Goal: Task Accomplishment & Management: Use online tool/utility

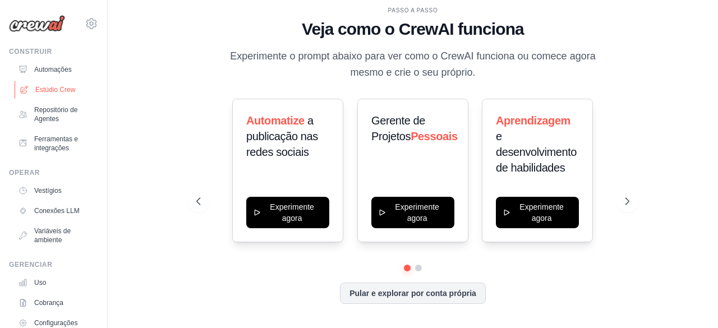
click at [46, 88] on font "Estúdio Crew" at bounding box center [55, 90] width 40 height 8
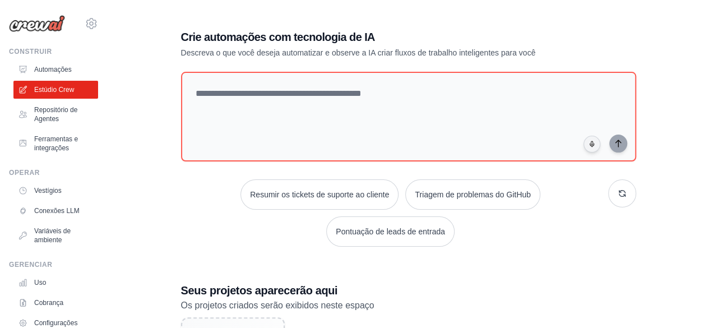
click at [48, 65] on font "Automações" at bounding box center [53, 69] width 38 height 9
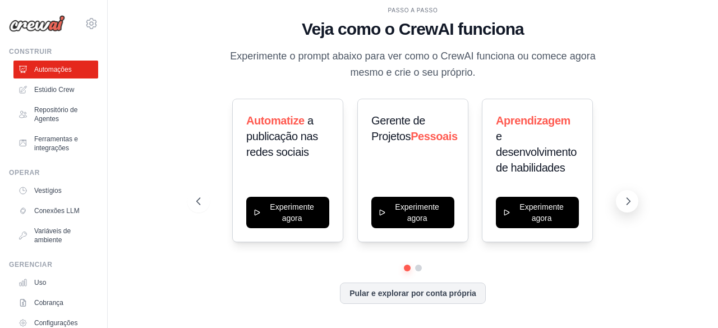
click at [631, 201] on icon at bounding box center [627, 201] width 11 height 11
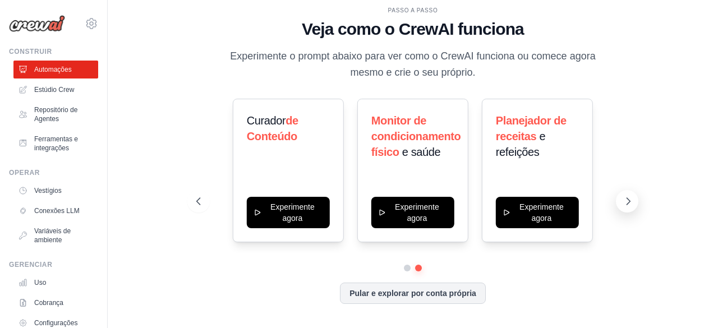
click at [631, 201] on icon at bounding box center [627, 201] width 11 height 11
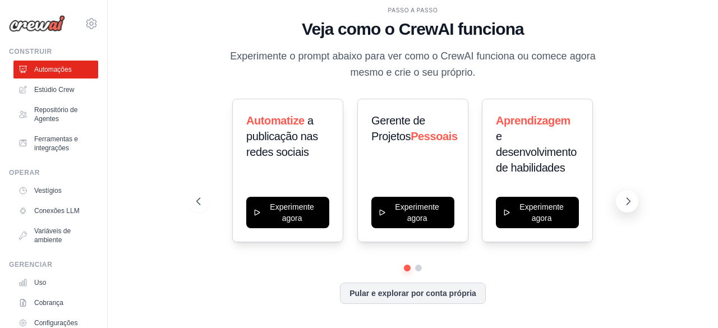
click at [631, 201] on icon at bounding box center [627, 201] width 11 height 11
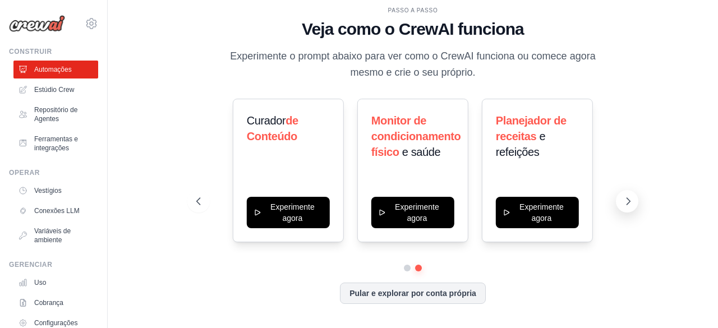
click at [631, 201] on icon at bounding box center [627, 201] width 11 height 11
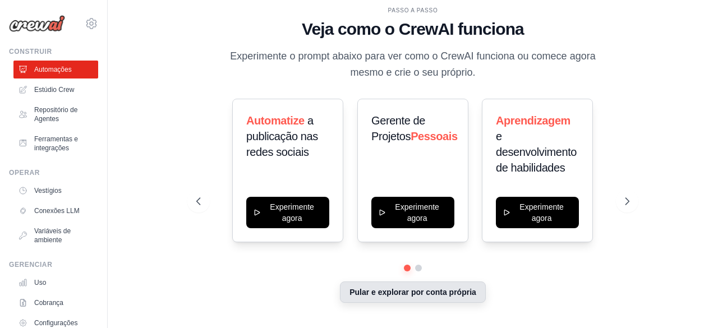
click at [419, 290] on font "Pular e explorar por conta própria" at bounding box center [412, 292] width 127 height 9
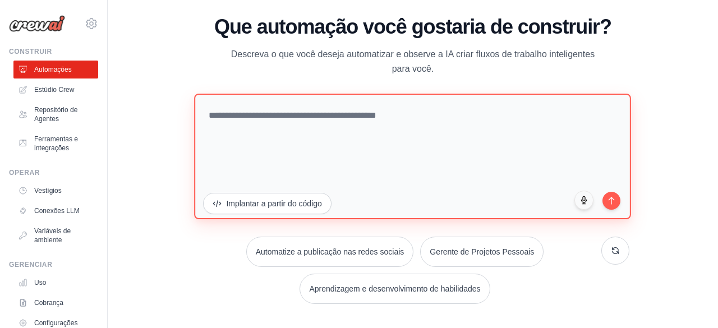
click at [387, 121] on textarea at bounding box center [413, 156] width 437 height 126
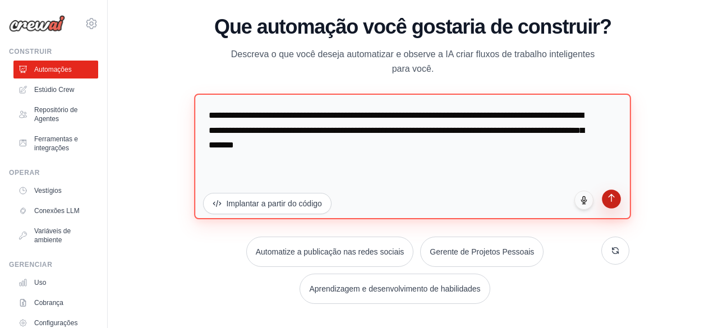
type textarea "**********"
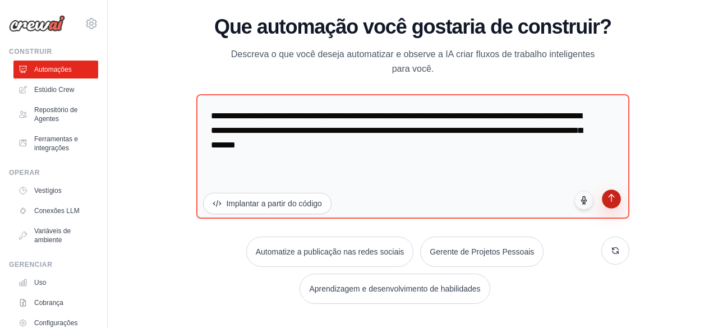
click at [608, 198] on icon "submit" at bounding box center [611, 198] width 10 height 10
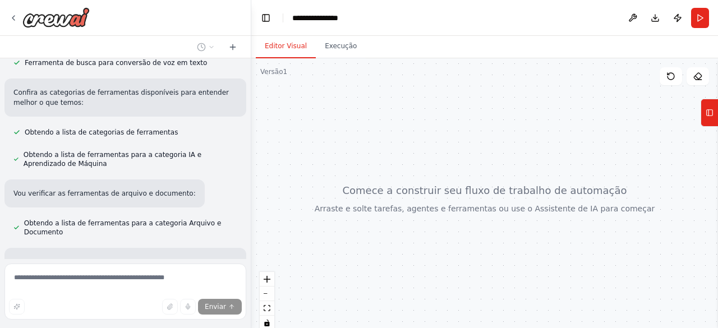
scroll to position [280, 0]
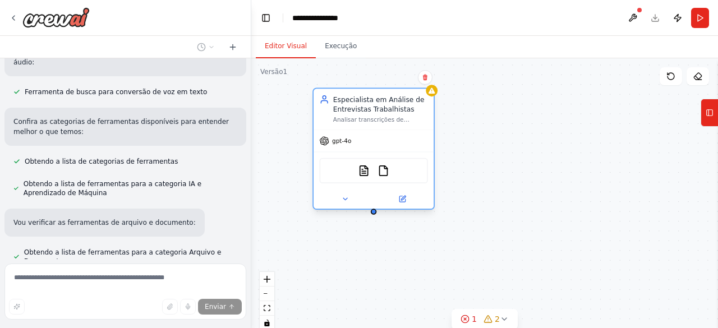
drag, startPoint x: 554, startPoint y: 173, endPoint x: 361, endPoint y: 149, distance: 195.0
click at [372, 145] on div "gpt-4o" at bounding box center [373, 140] width 120 height 21
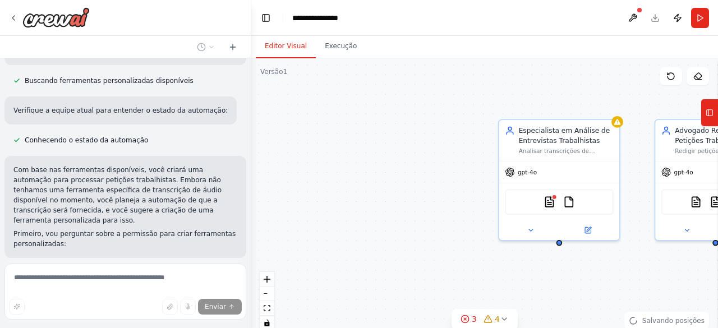
scroll to position [1009, 0]
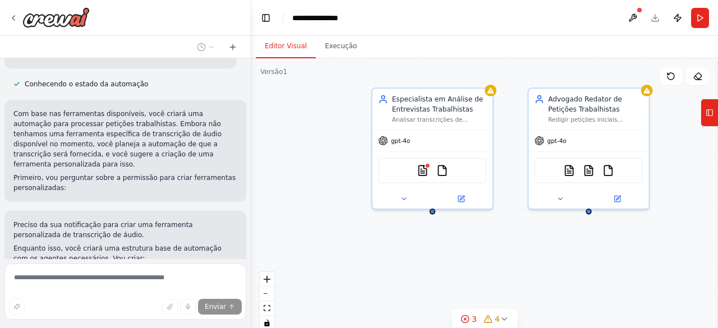
drag, startPoint x: 405, startPoint y: 260, endPoint x: 294, endPoint y: 235, distance: 113.8
click at [294, 235] on div "Especialista em Análise de Entrevistas Trabalhistas Analisar transcrições de en…" at bounding box center [484, 198] width 466 height 280
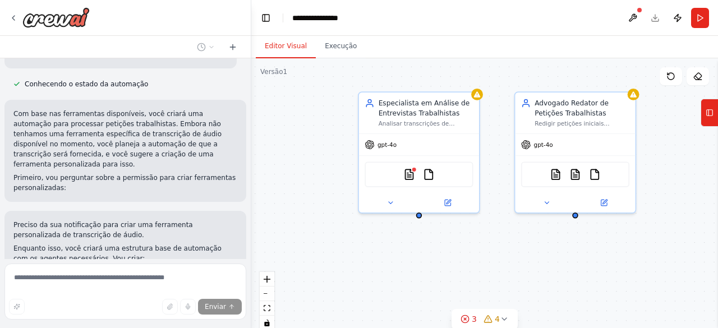
drag, startPoint x: 515, startPoint y: 253, endPoint x: 502, endPoint y: 257, distance: 14.0
click at [502, 257] on div "Especialista em Análise de Entrevistas Trabalhistas Analisar transcrições de en…" at bounding box center [484, 198] width 466 height 280
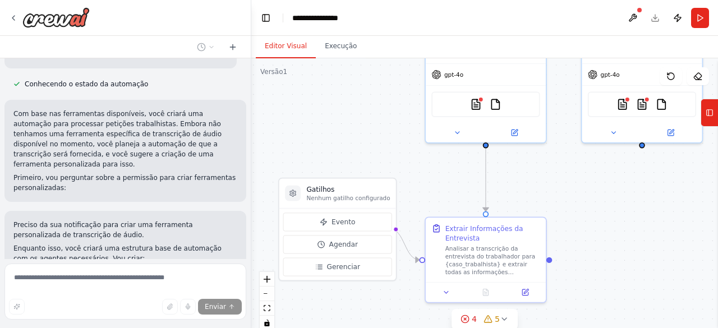
drag, startPoint x: 514, startPoint y: 252, endPoint x: 581, endPoint y: 182, distance: 96.8
click at [581, 182] on div ".deletable-edge-delete-btn { width: 20px; height: 20px; border: 0px solid #ffff…" at bounding box center [484, 198] width 466 height 280
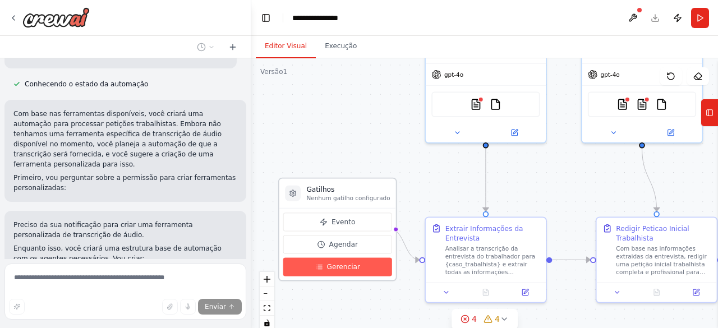
click at [351, 269] on font "Gerenciar" at bounding box center [343, 267] width 33 height 8
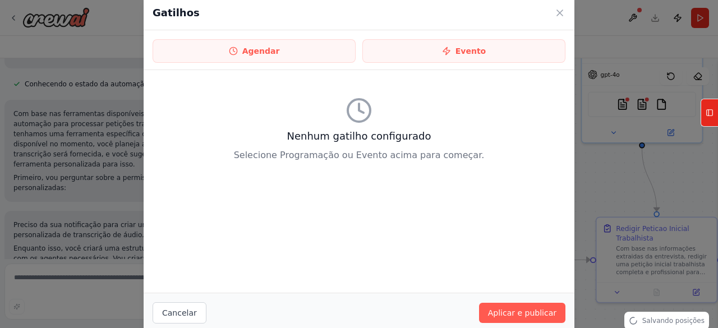
click at [640, 130] on div "Gatilhos Agendar Evento Nenhum gatilho configurado Selecione Programação ou Eve…" at bounding box center [359, 164] width 718 height 328
click at [563, 9] on icon at bounding box center [559, 12] width 11 height 11
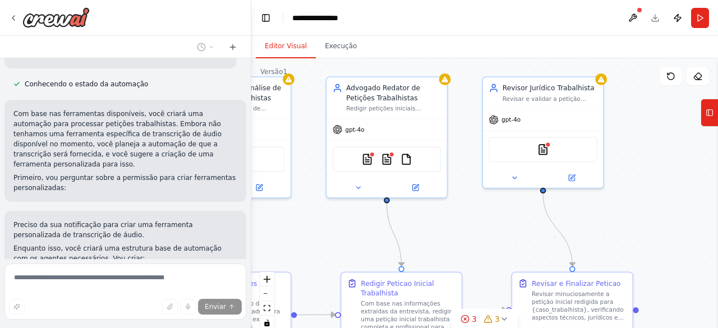
drag, startPoint x: 572, startPoint y: 190, endPoint x: 347, endPoint y: 235, distance: 229.9
click at [343, 236] on div ".deletable-edge-delete-btn { width: 20px; height: 20px; border: 0px solid #ffff…" at bounding box center [484, 198] width 466 height 280
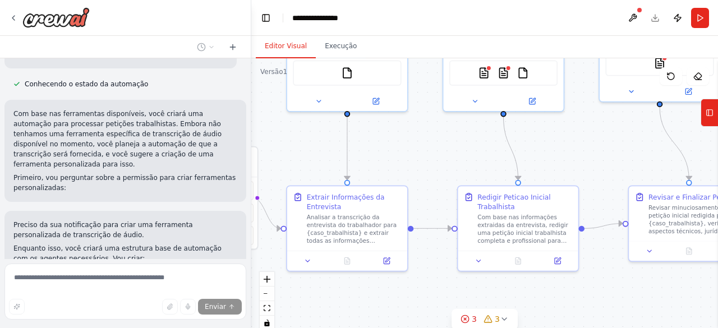
drag, startPoint x: 595, startPoint y: 229, endPoint x: 717, endPoint y: 141, distance: 149.8
click at [717, 141] on div "Quero automatizar um agente para criação de petições iniciais trabalhistas com …" at bounding box center [359, 164] width 718 height 328
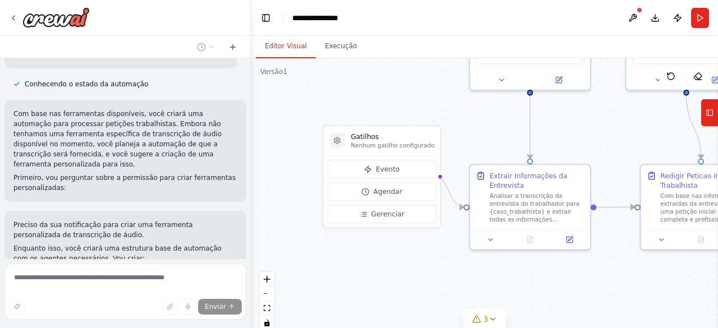
drag, startPoint x: 391, startPoint y: 150, endPoint x: 303, endPoint y: 123, distance: 91.9
click at [572, 126] on div ".deletable-edge-delete-btn { width: 20px; height: 20px; border: 0px solid #ffff…" at bounding box center [484, 198] width 466 height 280
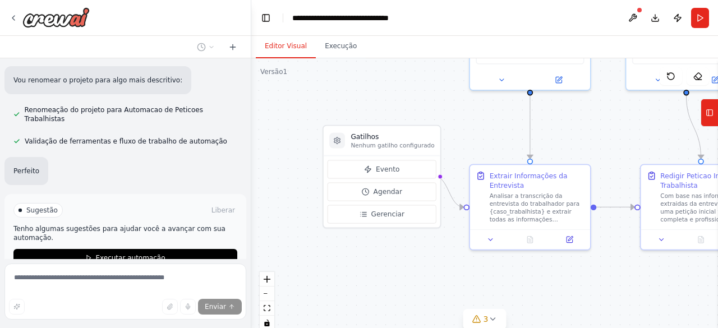
scroll to position [1716, 0]
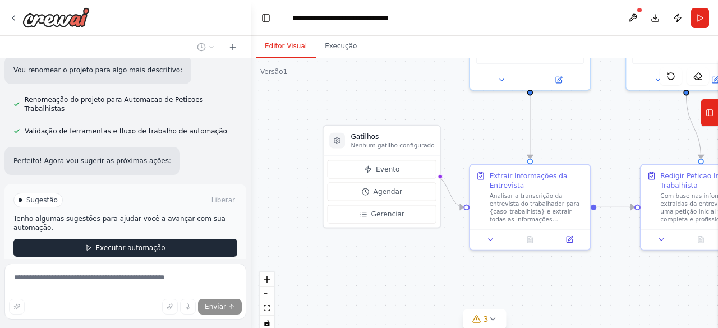
click at [108, 244] on font "Executar automação" at bounding box center [130, 248] width 70 height 8
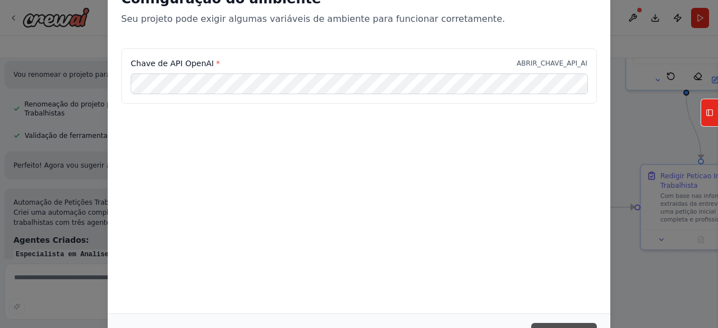
scroll to position [0, 0]
click at [570, 325] on button "Continuar" at bounding box center [564, 333] width 66 height 20
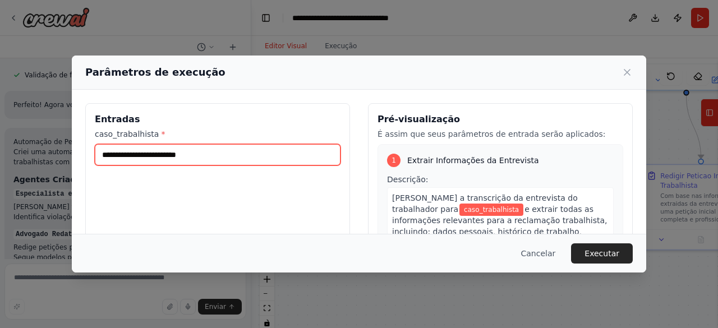
scroll to position [1782, 0]
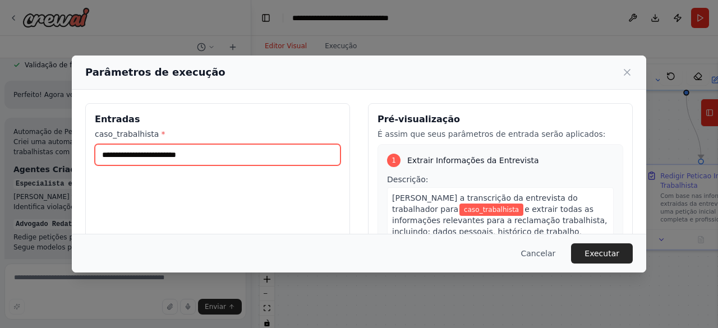
click at [301, 158] on input "caso_trabalhista *" at bounding box center [218, 154] width 246 height 21
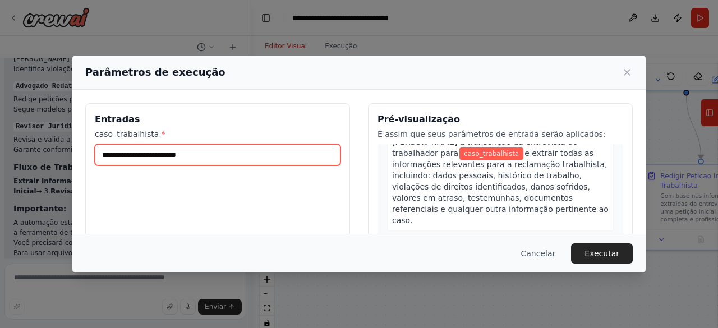
scroll to position [0, 0]
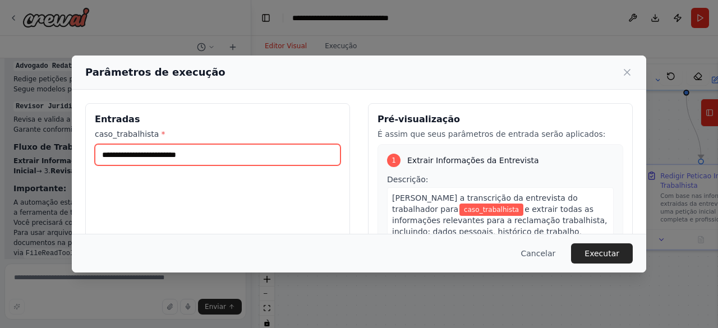
click at [210, 144] on input "caso_trabalhista *" at bounding box center [218, 154] width 246 height 21
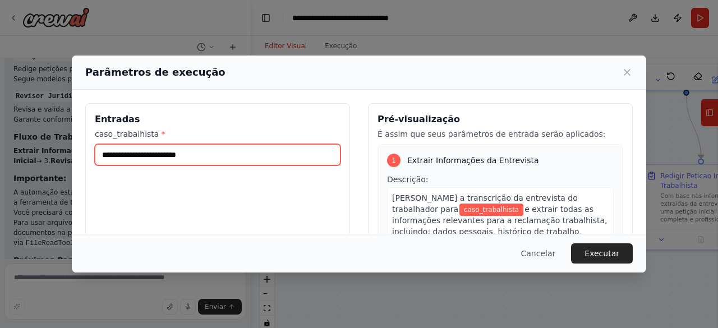
click at [206, 154] on input "caso_trabalhista *" at bounding box center [218, 154] width 246 height 21
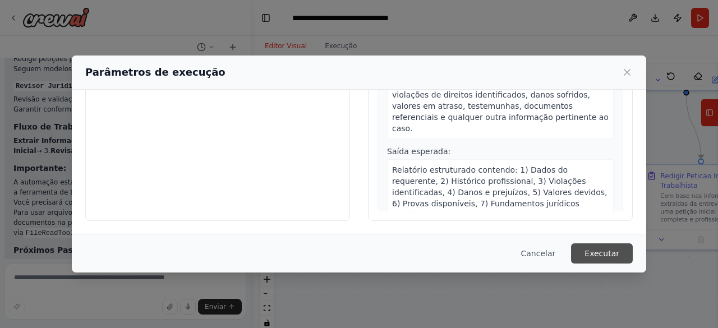
click at [603, 247] on button "Executar" at bounding box center [602, 253] width 62 height 20
click at [604, 252] on font "Executar" at bounding box center [601, 253] width 35 height 9
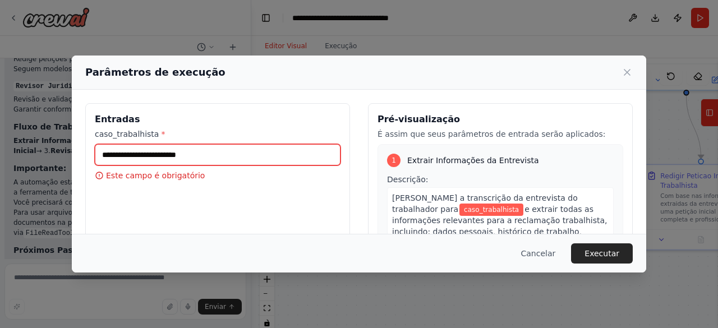
click at [210, 153] on input "caso_trabalhista *" at bounding box center [218, 154] width 246 height 21
type input "*"
type input "**********"
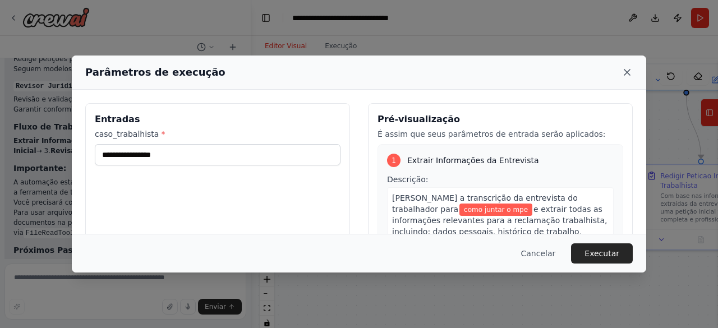
click at [626, 72] on icon at bounding box center [626, 72] width 11 height 11
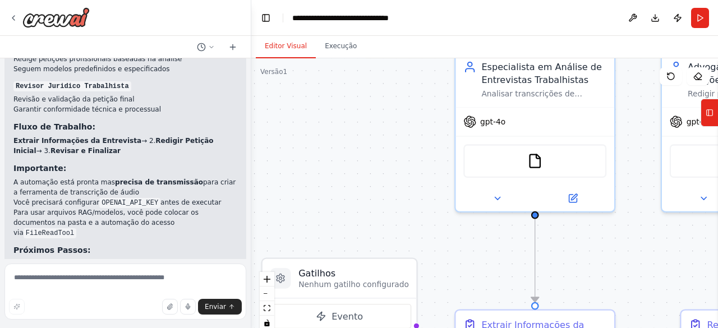
drag, startPoint x: 515, startPoint y: 173, endPoint x: 509, endPoint y: 288, distance: 115.1
click at [509, 288] on div ".deletable-edge-delete-btn { width: 20px; height: 20px; border: 0px solid #ffff…" at bounding box center [484, 198] width 466 height 280
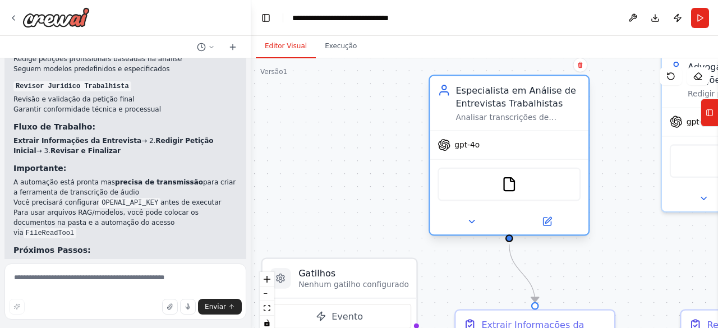
drag, startPoint x: 519, startPoint y: 210, endPoint x: 490, endPoint y: 235, distance: 38.1
click at [490, 235] on div "Especialista em Análise de Entrevistas Trabalhistas Analisar transcrições de en…" at bounding box center [508, 157] width 161 height 161
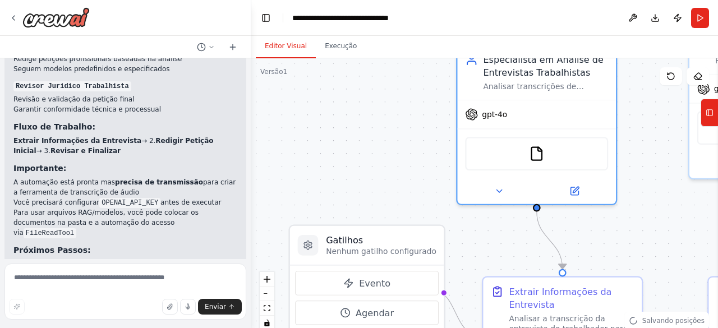
drag, startPoint x: 592, startPoint y: 240, endPoint x: 630, endPoint y: 201, distance: 54.7
click at [631, 213] on div ".deletable-edge-delete-btn { width: 20px; height: 20px; border: 0px solid #ffff…" at bounding box center [484, 198] width 466 height 280
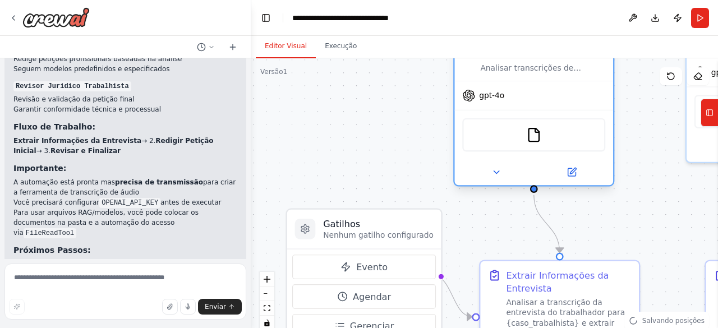
click at [539, 145] on div "Ferramenta de leitura de arquivo" at bounding box center [533, 135] width 143 height 34
click at [539, 143] on div "Ferramenta de leitura de arquivo" at bounding box center [533, 135] width 143 height 34
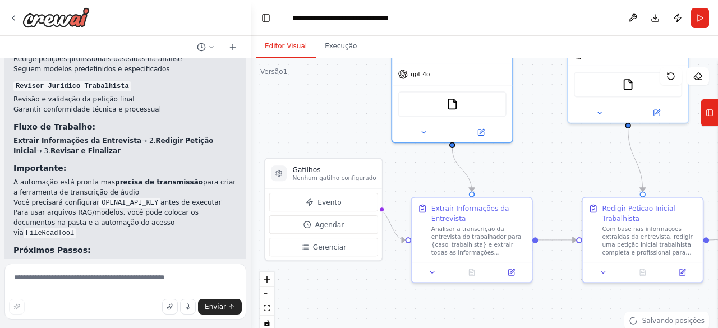
drag, startPoint x: 413, startPoint y: 197, endPoint x: 312, endPoint y: 150, distance: 111.1
click at [312, 150] on div ".deletable-edge-delete-btn { width: 20px; height: 20px; border: 0px solid #ffff…" at bounding box center [484, 198] width 466 height 280
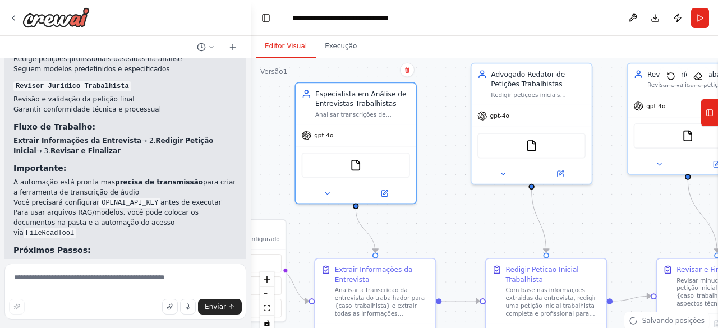
drag, startPoint x: 514, startPoint y: 172, endPoint x: 312, endPoint y: 261, distance: 220.1
click at [312, 261] on div ".deletable-edge-delete-btn { width: 20px; height: 20px; border: 0px solid #ffff…" at bounding box center [484, 198] width 466 height 280
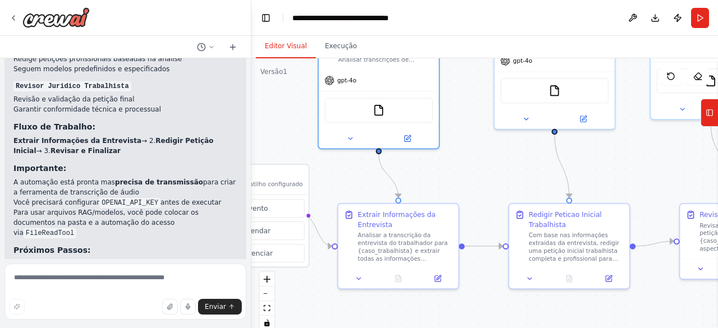
drag, startPoint x: 547, startPoint y: 237, endPoint x: 675, endPoint y: 154, distance: 152.4
click at [675, 154] on div ".deletable-edge-delete-btn { width: 20px; height: 20px; border: 0px solid #ffff…" at bounding box center [484, 198] width 466 height 280
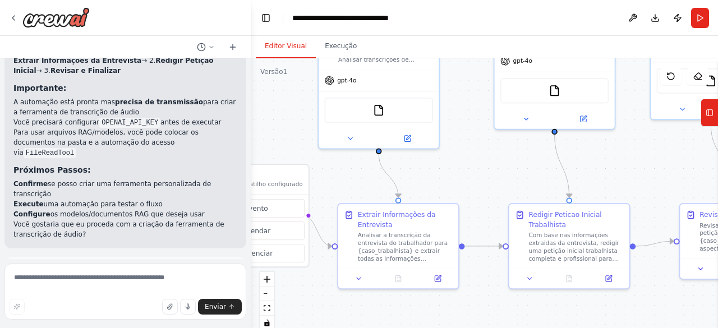
scroll to position [2505, 0]
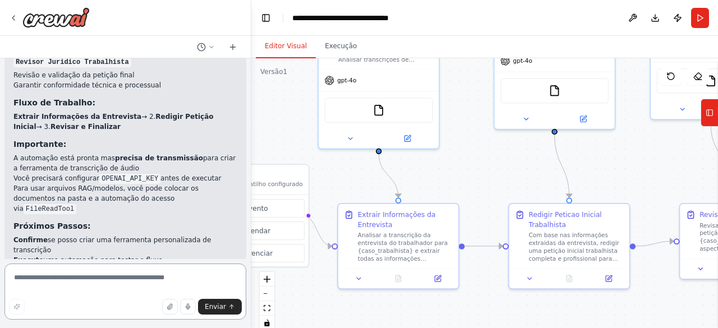
click at [58, 283] on textarea at bounding box center [125, 292] width 242 height 56
type textarea "**********"
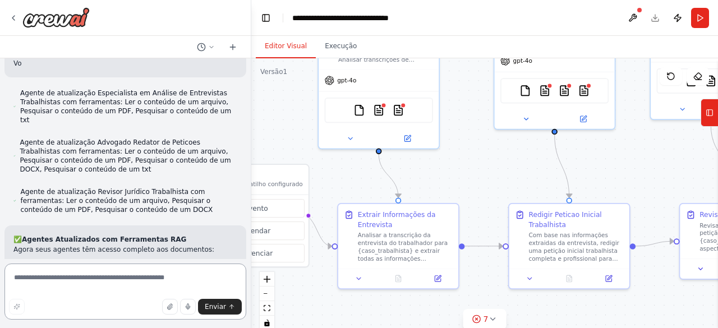
scroll to position [3300, 0]
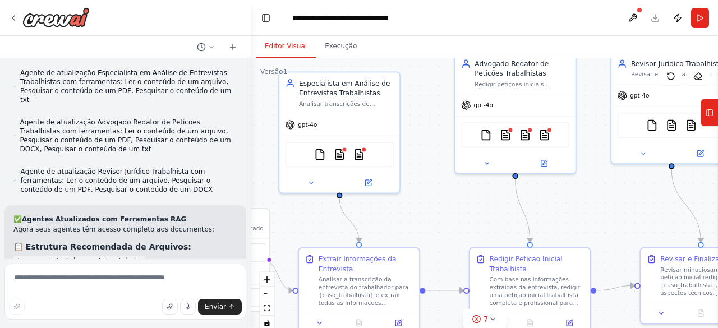
drag, startPoint x: 313, startPoint y: 173, endPoint x: 274, endPoint y: 218, distance: 59.2
click at [274, 218] on div ".deletable-edge-delete-btn { width: 20px; height: 20px; border: 0px solid #ffff…" at bounding box center [484, 198] width 466 height 280
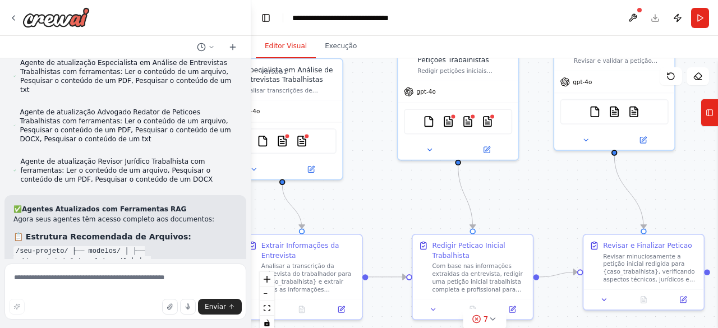
drag, startPoint x: 498, startPoint y: 196, endPoint x: 446, endPoint y: 180, distance: 54.1
click at [446, 181] on div ".deletable-edge-delete-btn { width: 20px; height: 20px; border: 0px solid #ffff…" at bounding box center [484, 198] width 466 height 280
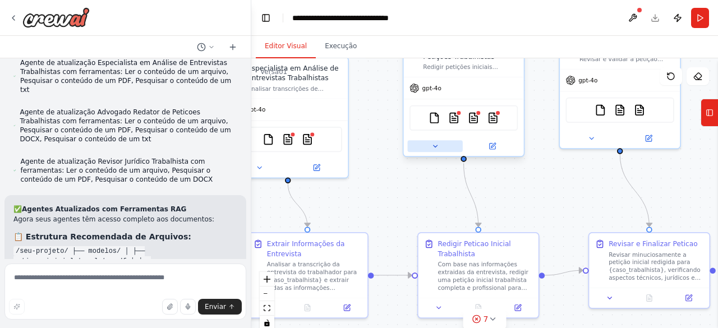
scroll to position [3341, 0]
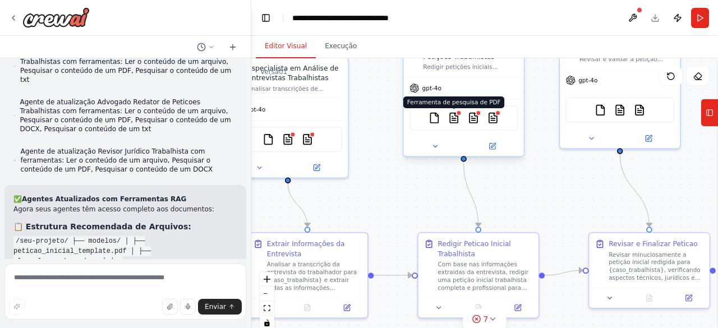
click at [457, 113] on div at bounding box center [459, 113] width 6 height 6
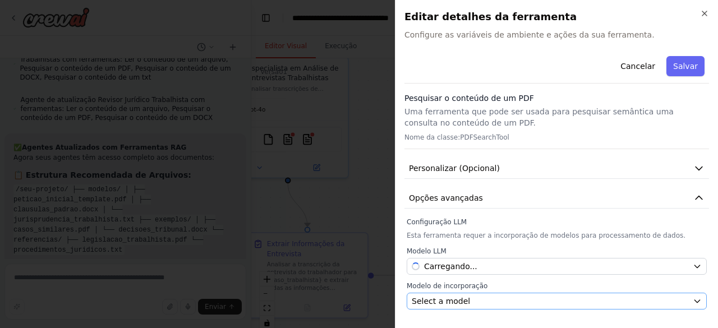
scroll to position [3402, 0]
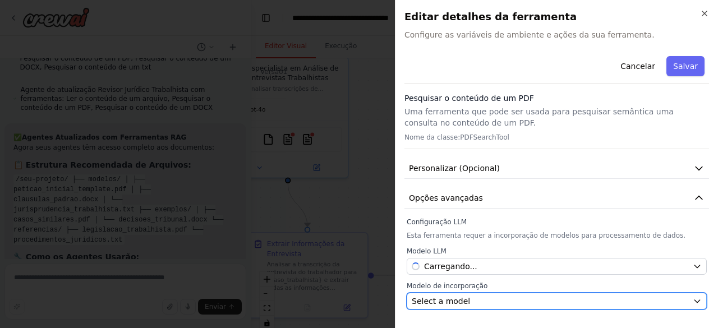
click at [491, 300] on div "Select a model" at bounding box center [550, 300] width 276 height 11
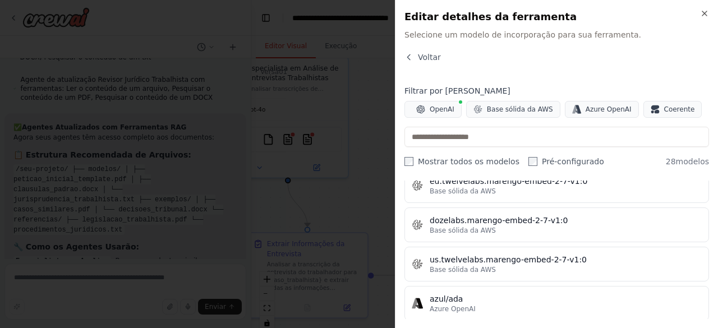
scroll to position [1025, 0]
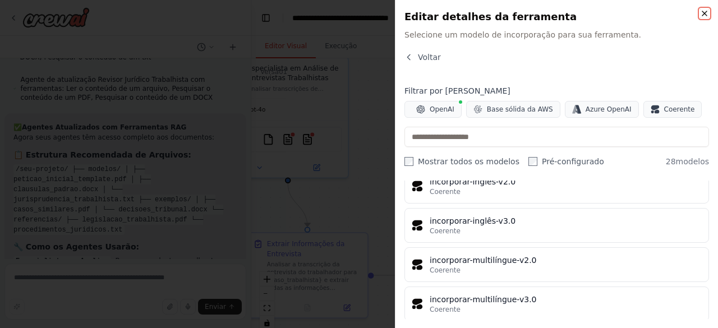
click at [707, 9] on icon "button" at bounding box center [704, 13] width 9 height 9
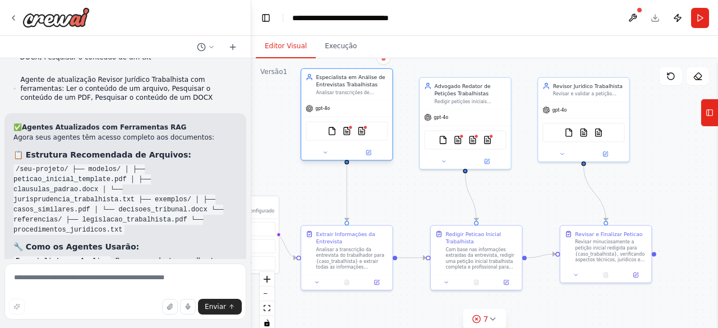
drag, startPoint x: 361, startPoint y: 178, endPoint x: 370, endPoint y: 159, distance: 21.1
click at [370, 159] on div at bounding box center [346, 152] width 91 height 15
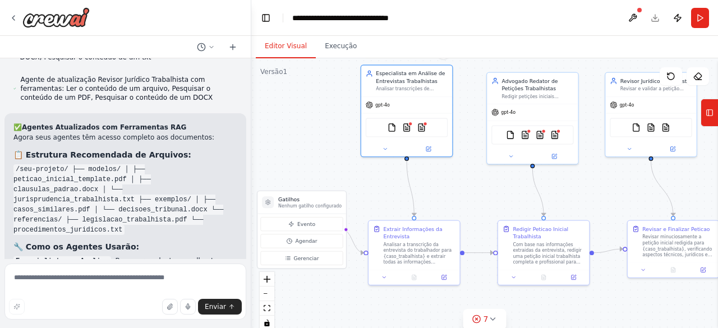
drag, startPoint x: 404, startPoint y: 199, endPoint x: 469, endPoint y: 193, distance: 65.3
click at [469, 193] on div ".deletable-edge-delete-btn { width: 20px; height: 20px; border: 0px solid #ffff…" at bounding box center [484, 198] width 466 height 280
click at [63, 256] on code "Especialista em Analise" at bounding box center [62, 261] width 98 height 10
click at [104, 276] on textarea at bounding box center [125, 292] width 242 height 56
type textarea "**********"
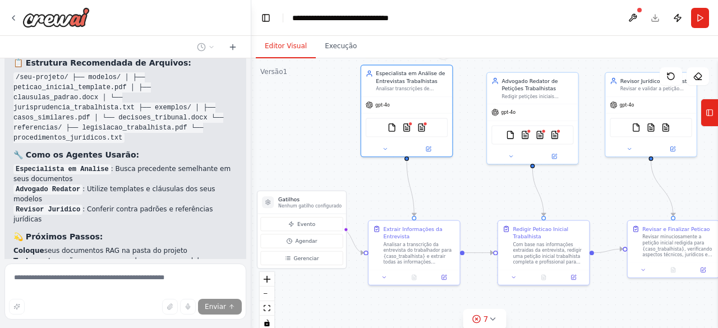
scroll to position [3510, 0]
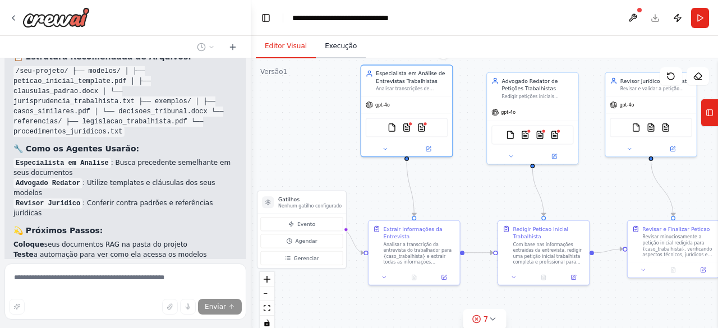
click at [338, 47] on font "Execução" at bounding box center [341, 46] width 32 height 8
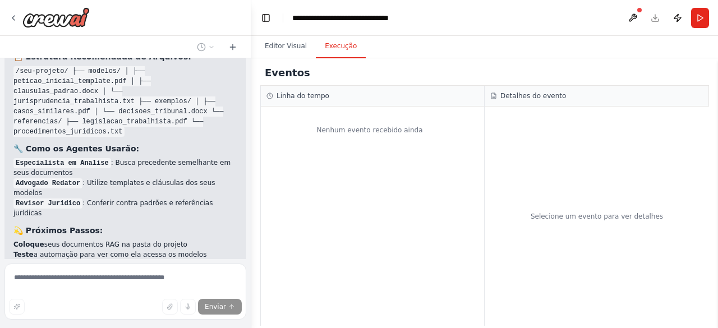
click at [363, 131] on font "Nenhum evento recebido ainda" at bounding box center [369, 130] width 106 height 8
click at [355, 118] on div "Nenhum evento recebido ainda" at bounding box center [370, 130] width 218 height 36
click at [351, 126] on font "Nenhum evento recebido ainda" at bounding box center [369, 130] width 106 height 8
click at [293, 50] on button "Editor Visual" at bounding box center [286, 47] width 60 height 24
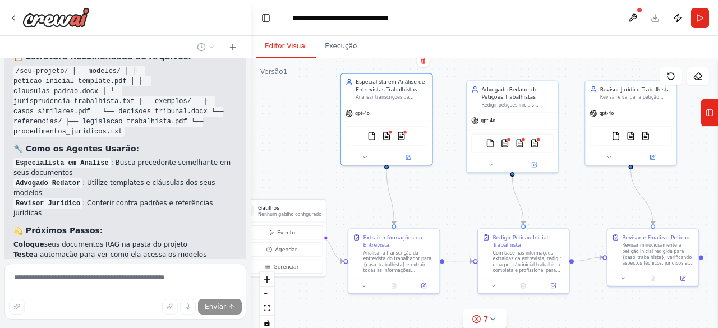
drag, startPoint x: 536, startPoint y: 165, endPoint x: 516, endPoint y: 173, distance: 21.9
click at [516, 173] on div ".deletable-edge-delete-btn { width: 20px; height: 20px; border: 0px solid #ffff…" at bounding box center [484, 198] width 466 height 280
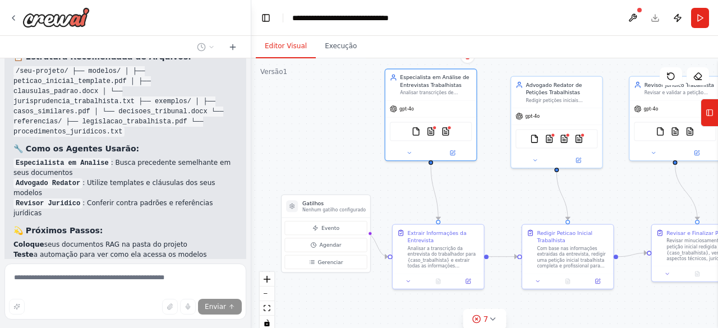
drag, startPoint x: 455, startPoint y: 196, endPoint x: 464, endPoint y: 207, distance: 13.6
click at [464, 207] on div ".deletable-edge-delete-btn { width: 20px; height: 20px; border: 0px solid #ffff…" at bounding box center [484, 198] width 466 height 280
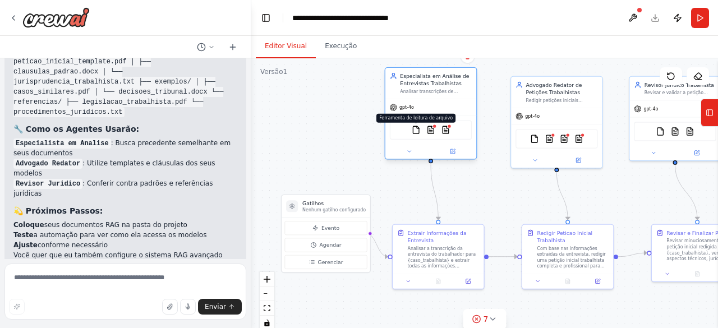
click at [415, 131] on img at bounding box center [416, 130] width 9 height 9
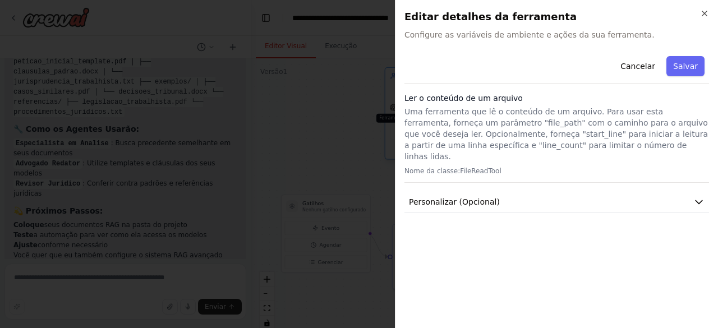
scroll to position [3544, 0]
click at [595, 195] on button "Personalizar (Opcional)" at bounding box center [556, 202] width 304 height 21
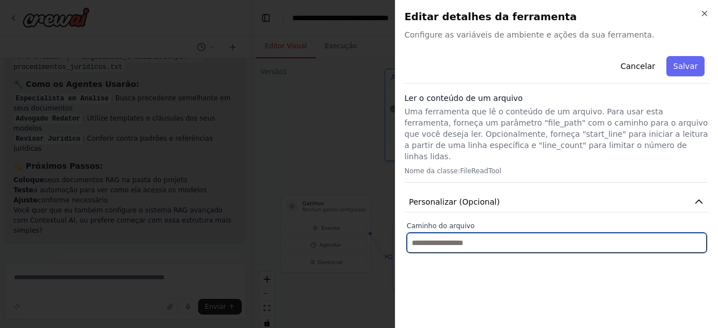
click at [551, 233] on input "text" at bounding box center [556, 243] width 300 height 20
click at [550, 233] on input "text" at bounding box center [556, 243] width 300 height 20
click at [417, 233] on input "text" at bounding box center [556, 243] width 300 height 20
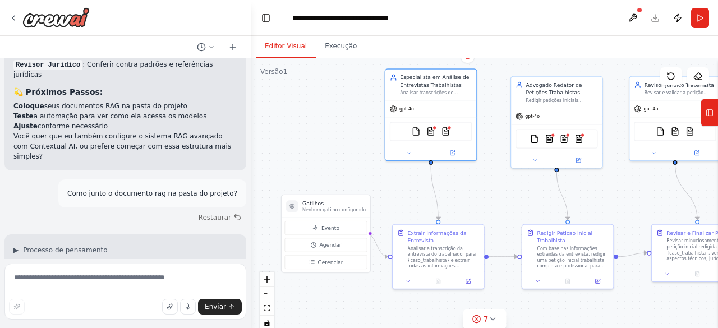
scroll to position [3659, 0]
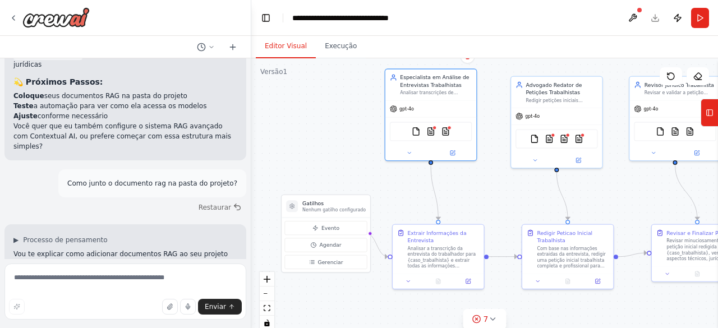
click at [656, 16] on header "**********" at bounding box center [484, 18] width 466 height 36
click at [655, 16] on header "**********" at bounding box center [484, 18] width 466 height 36
click at [655, 17] on header "**********" at bounding box center [484, 18] width 466 height 36
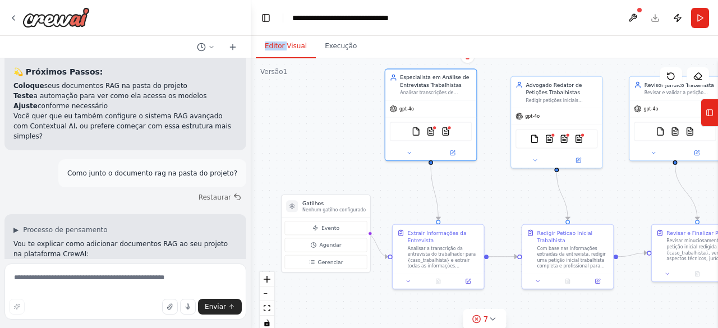
click at [635, 16] on button at bounding box center [632, 18] width 18 height 20
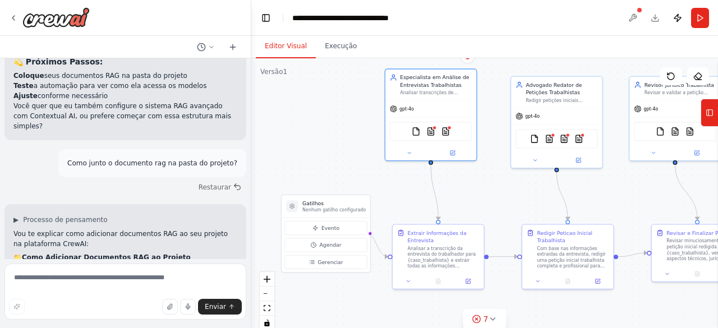
click at [469, 36] on div "Editor Visual Execução" at bounding box center [484, 47] width 466 height 22
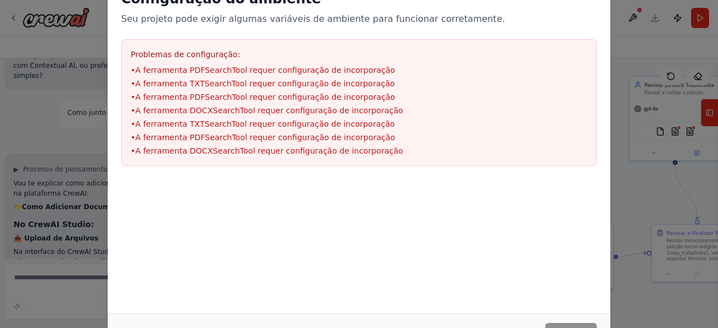
scroll to position [3744, 0]
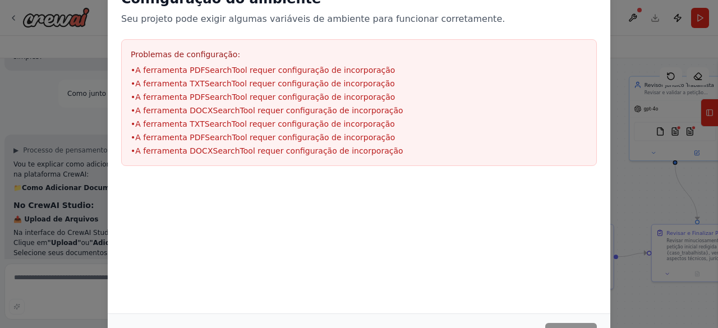
click at [658, 44] on div "Configuração do ambiente Seu projeto pode exigir algumas variáveis ​​de ambient…" at bounding box center [359, 164] width 718 height 328
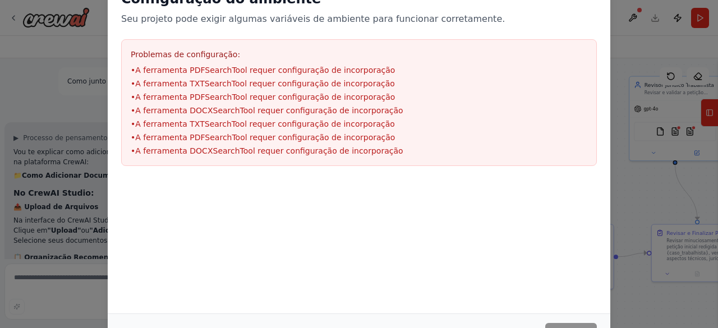
scroll to position [3771, 0]
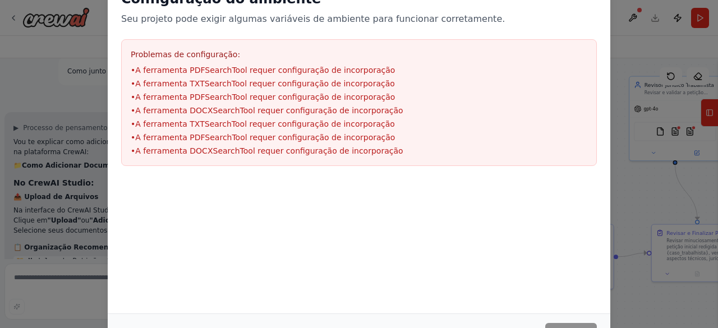
click at [48, 197] on div "Configuração do ambiente Seu projeto pode exigir algumas variáveis ​​de ambient…" at bounding box center [359, 164] width 718 height 328
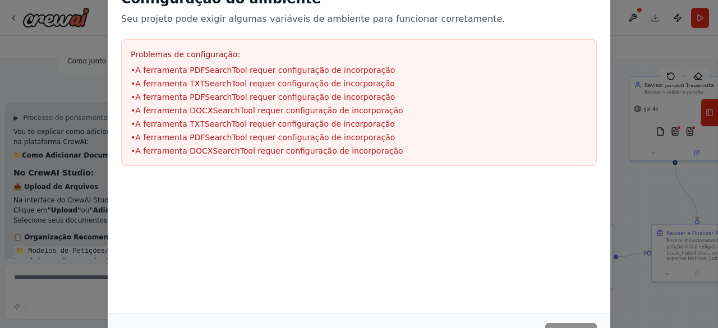
click at [56, 104] on div "Configuração do ambiente Seu projeto pode exigir algumas variáveis ​​de ambient…" at bounding box center [359, 164] width 718 height 328
